Goal: Check status: Check status

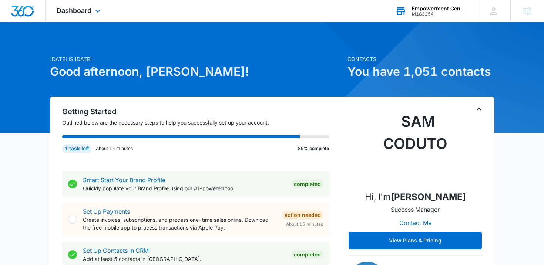
click at [415, 21] on div "Empowerment Center M183254 Your Accounts View All" at bounding box center [430, 11] width 92 height 22
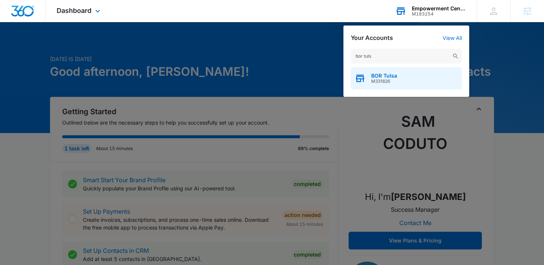
type input "bor tuls"
click at [409, 77] on div "BOR Tulsa M331826" at bounding box center [406, 78] width 111 height 22
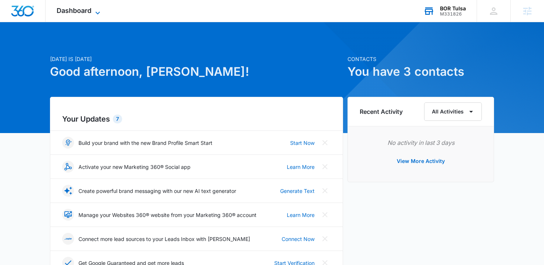
click at [85, 10] on span "Dashboard" at bounding box center [74, 11] width 35 height 8
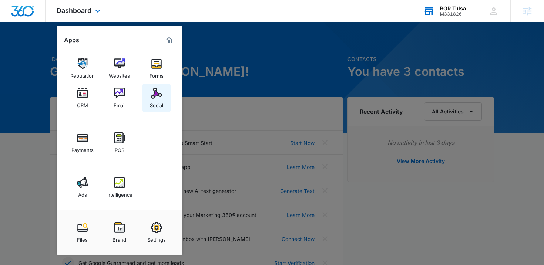
click at [153, 99] on div "Social" at bounding box center [156, 104] width 13 height 10
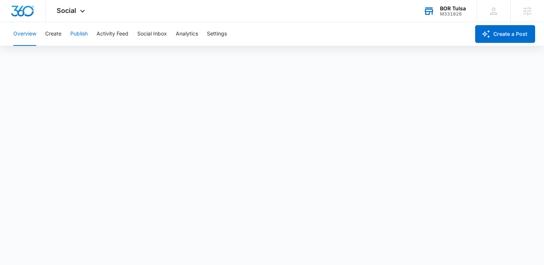
click at [87, 38] on button "Publish" at bounding box center [78, 34] width 17 height 24
click at [56, 29] on button "Create" at bounding box center [53, 34] width 16 height 24
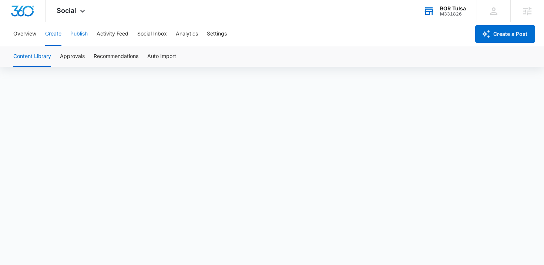
click at [77, 38] on button "Publish" at bounding box center [78, 34] width 17 height 24
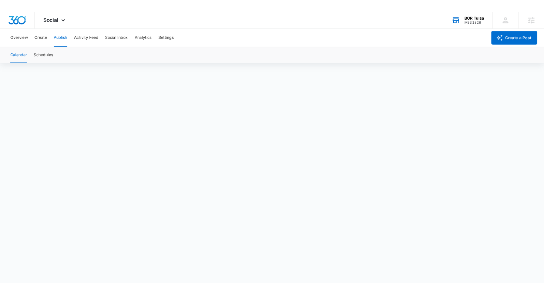
scroll to position [5, 0]
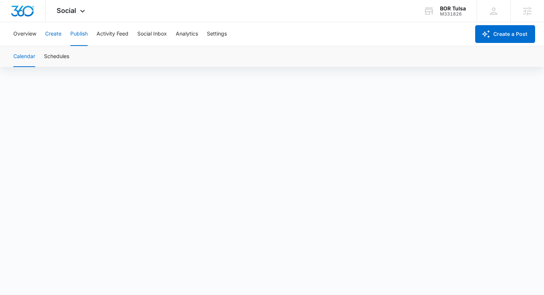
click at [54, 29] on button "Create" at bounding box center [53, 34] width 16 height 24
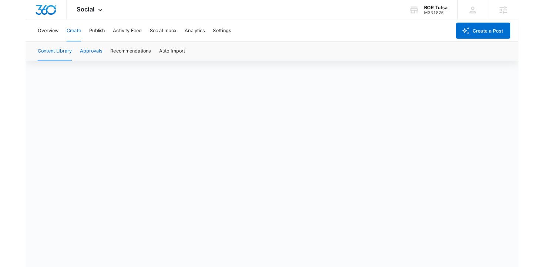
scroll to position [5, 0]
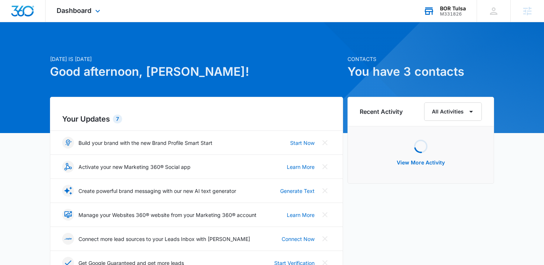
click at [474, 8] on div "BOR Tulsa M331826 Your Accounts View All" at bounding box center [444, 11] width 64 height 22
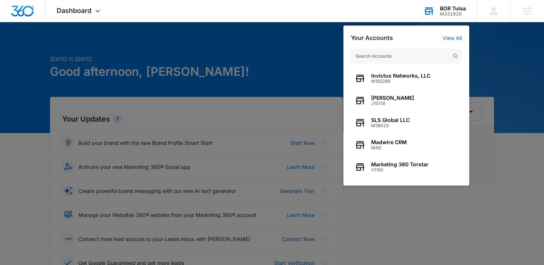
click at [386, 57] on input "text" at bounding box center [406, 56] width 111 height 15
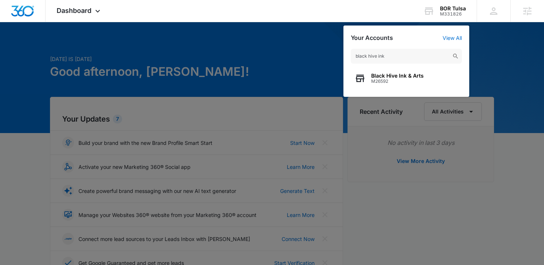
type input "black hive ink"
click at [392, 74] on span "Black Hive Ink & Arts" at bounding box center [397, 76] width 53 height 6
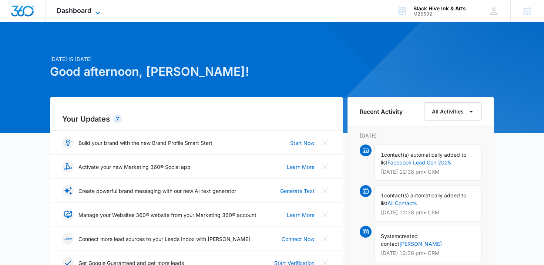
click at [89, 9] on span "Dashboard" at bounding box center [74, 11] width 35 height 8
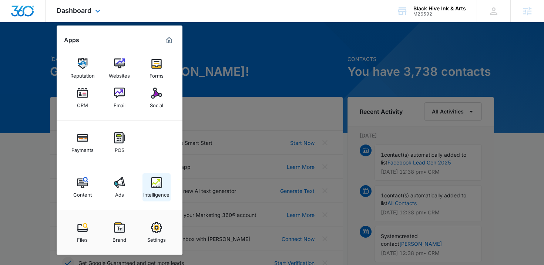
click at [160, 192] on div "Intelligence" at bounding box center [156, 193] width 26 height 10
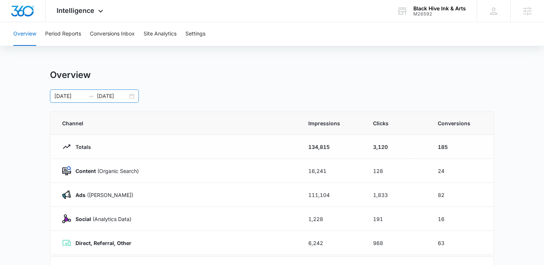
click at [131, 98] on div "[DATE] [DATE]" at bounding box center [94, 96] width 89 height 13
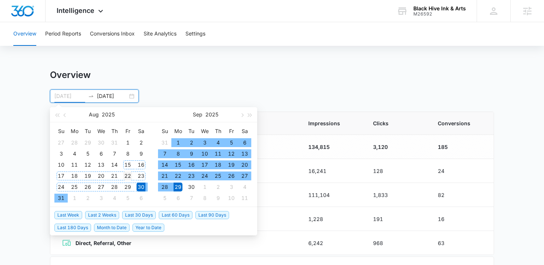
type input "[DATE]"
click at [128, 175] on div "22" at bounding box center [127, 176] width 9 height 9
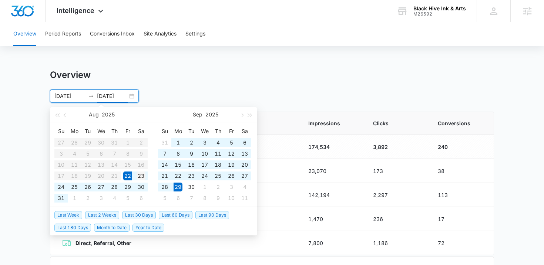
type input "[DATE]"
click at [140, 177] on div "23" at bounding box center [140, 176] width 9 height 9
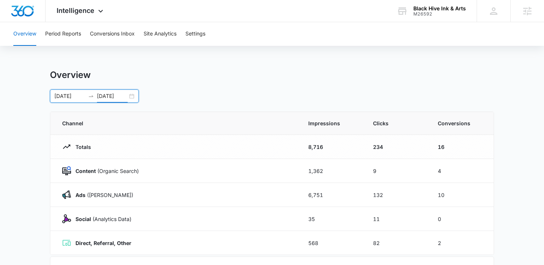
click at [71, 96] on input "[DATE]" at bounding box center [69, 96] width 31 height 8
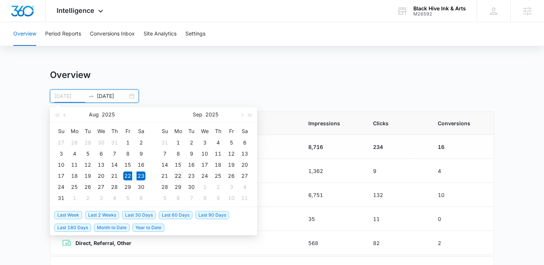
type input "[DATE]"
click at [180, 175] on div "22" at bounding box center [177, 176] width 9 height 9
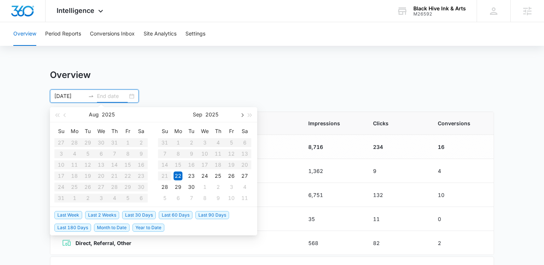
click at [239, 115] on button "button" at bounding box center [241, 114] width 8 height 15
type input "[DATE]"
click at [228, 143] on div "3" at bounding box center [231, 142] width 9 height 9
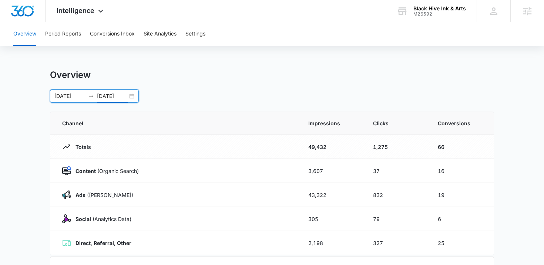
scroll to position [27, 0]
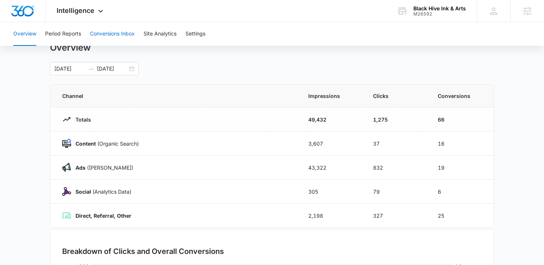
click at [124, 37] on button "Conversions Inbox" at bounding box center [112, 34] width 45 height 24
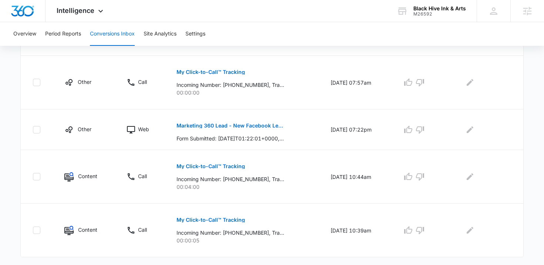
scroll to position [488, 0]
